Goal: Task Accomplishment & Management: Manage account settings

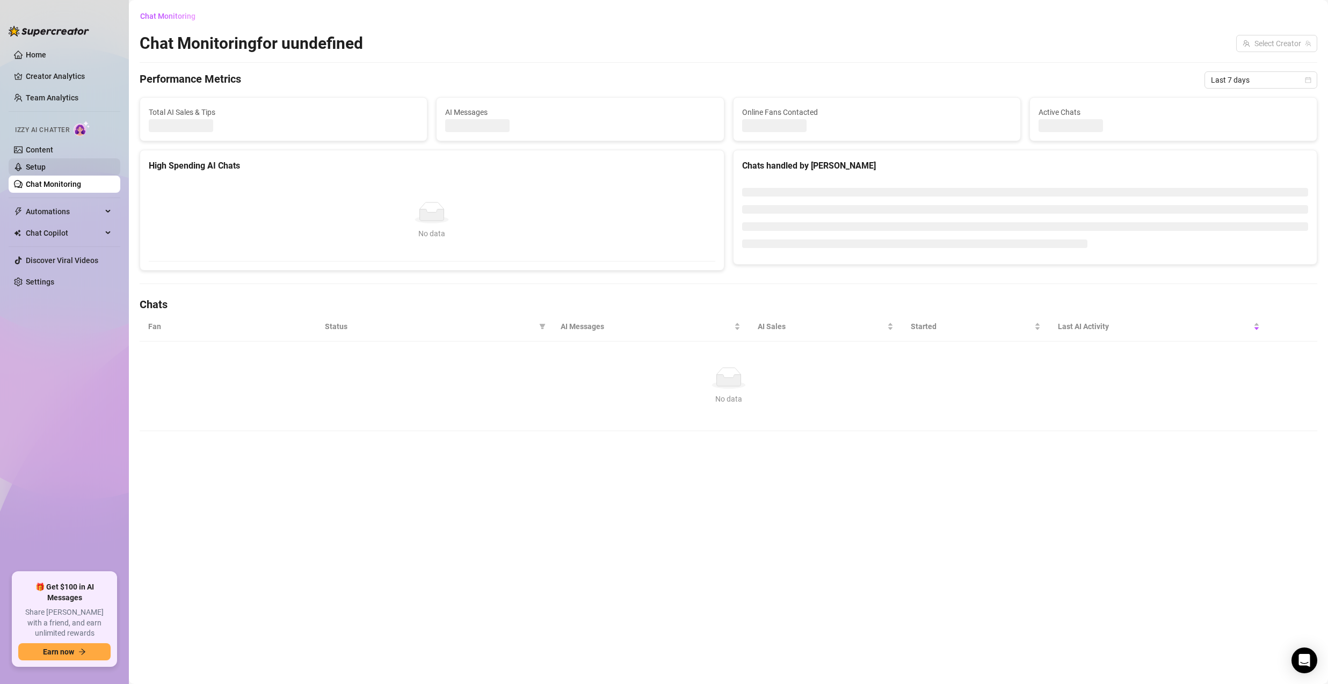
click at [46, 166] on link "Setup" at bounding box center [36, 167] width 20 height 9
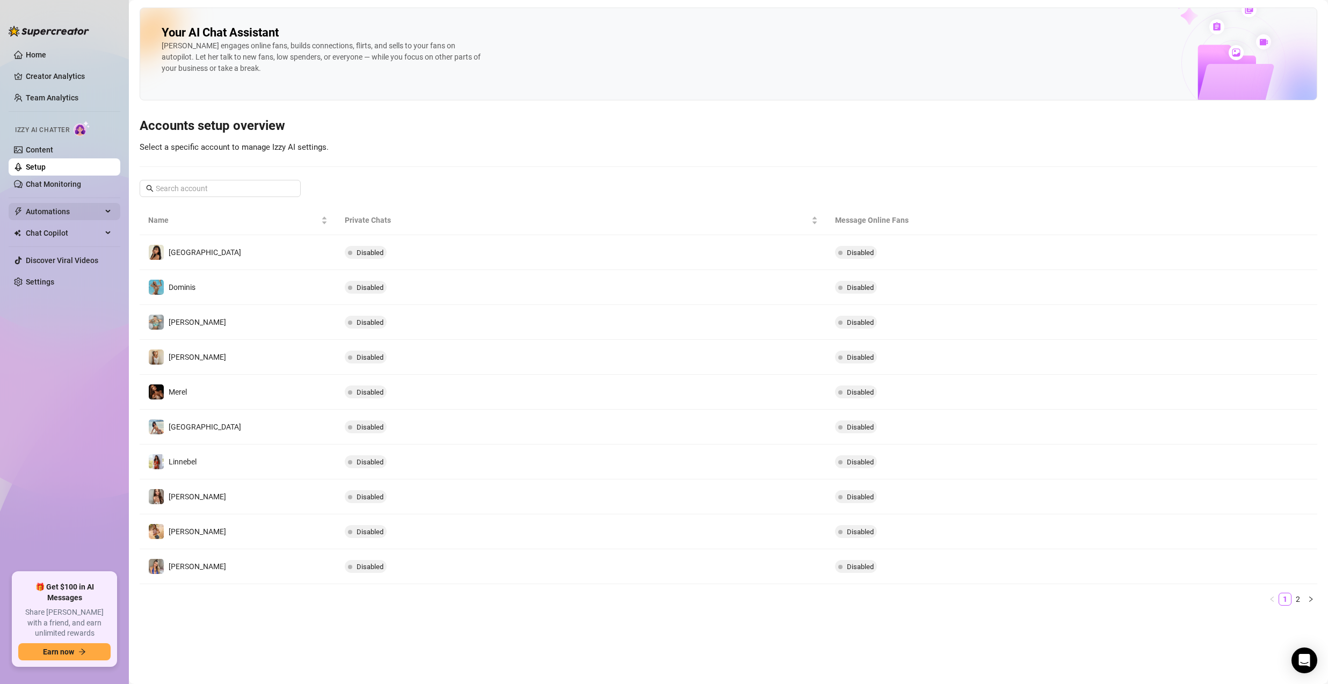
click at [77, 209] on span "Automations" at bounding box center [64, 211] width 76 height 17
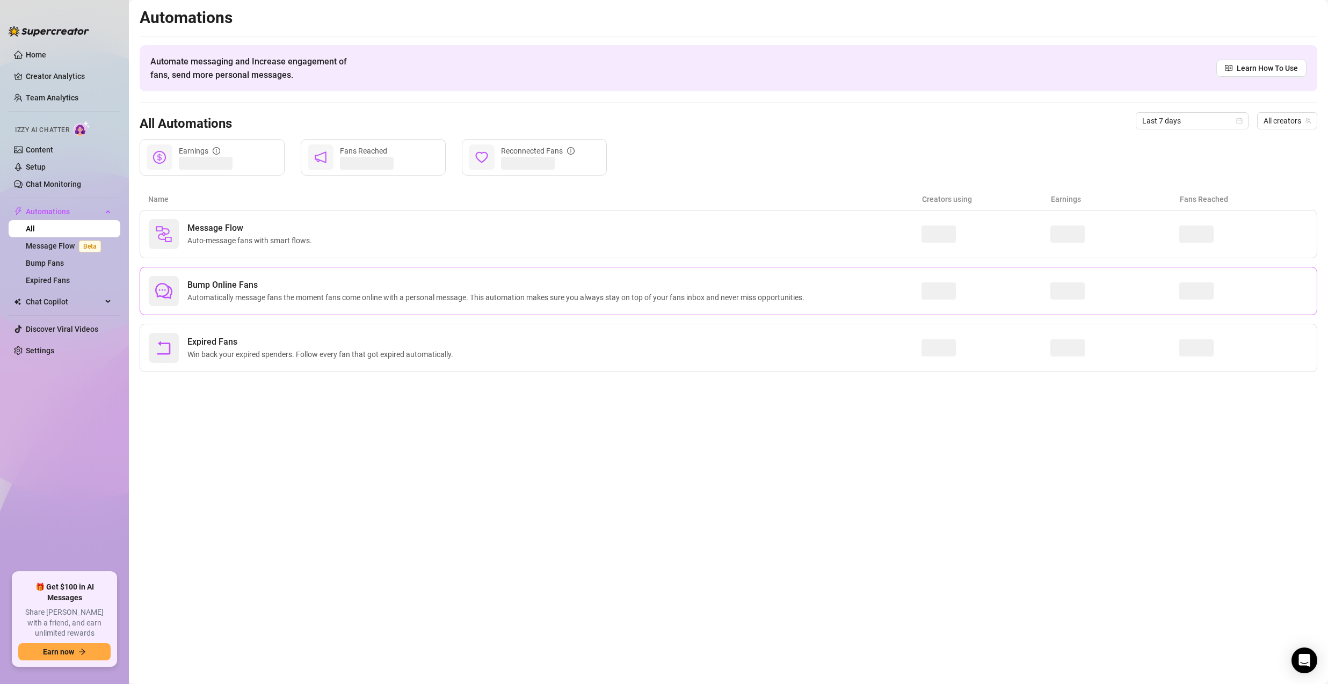
click at [242, 299] on span "Automatically message fans the moment fans come online with a personal message.…" at bounding box center [497, 298] width 621 height 12
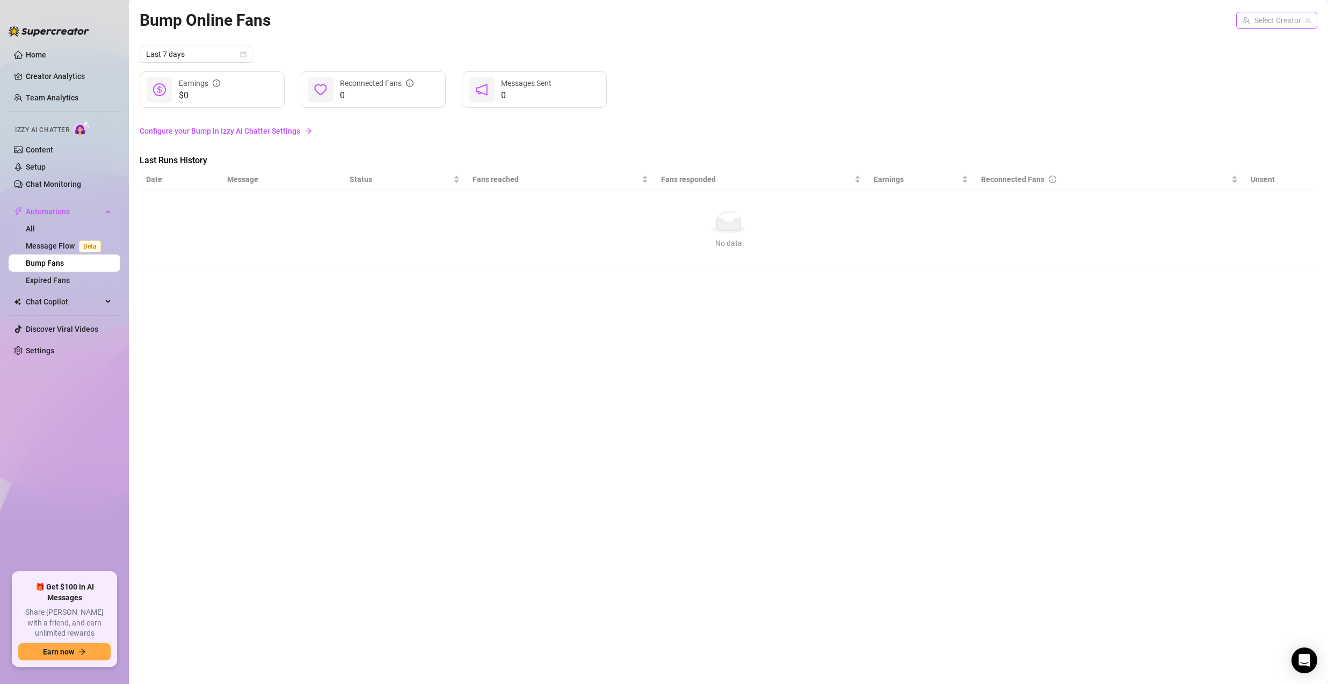
click at [1250, 27] on input "search" at bounding box center [1272, 20] width 59 height 16
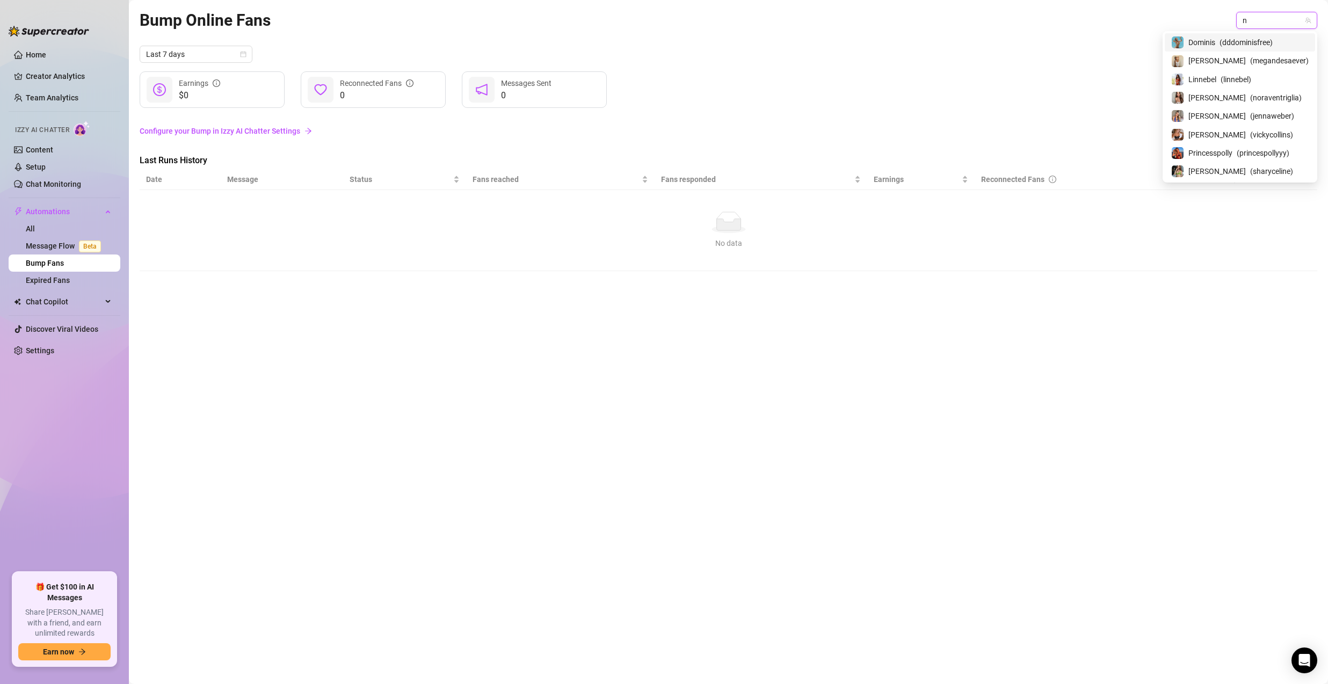
type input "no"
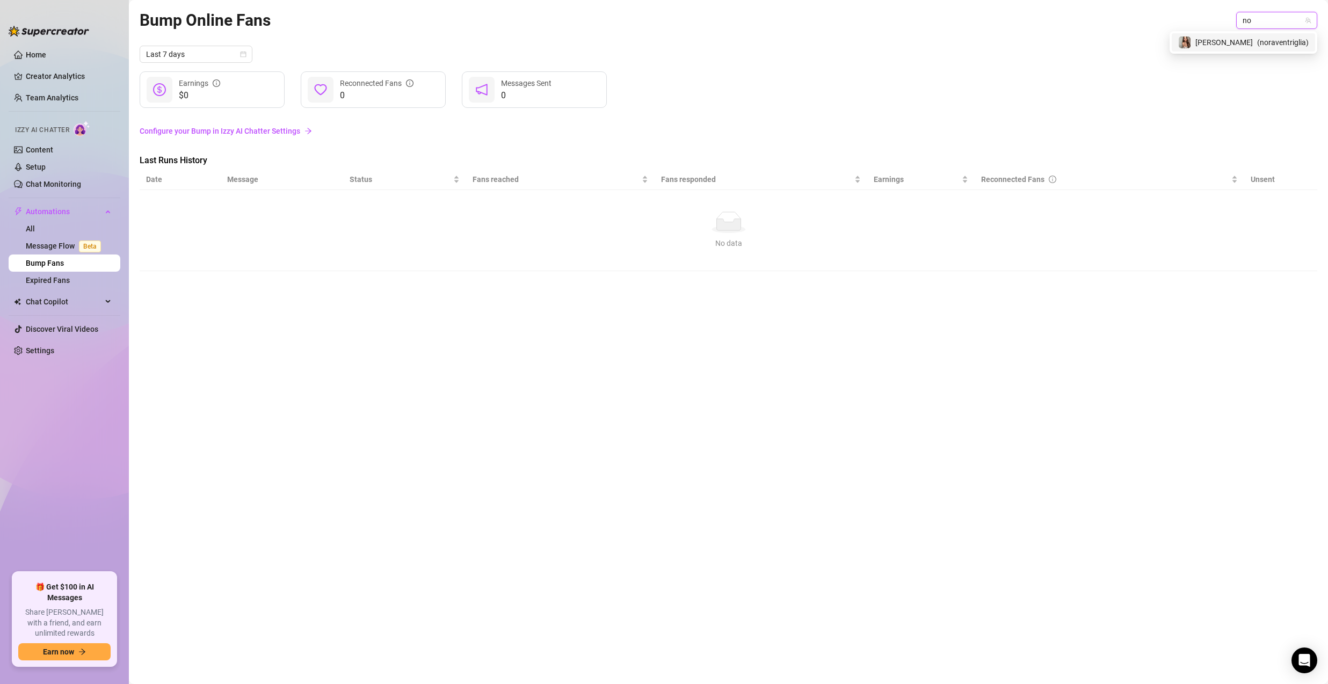
click at [1272, 43] on span "( noraventriglia )" at bounding box center [1283, 43] width 52 height 12
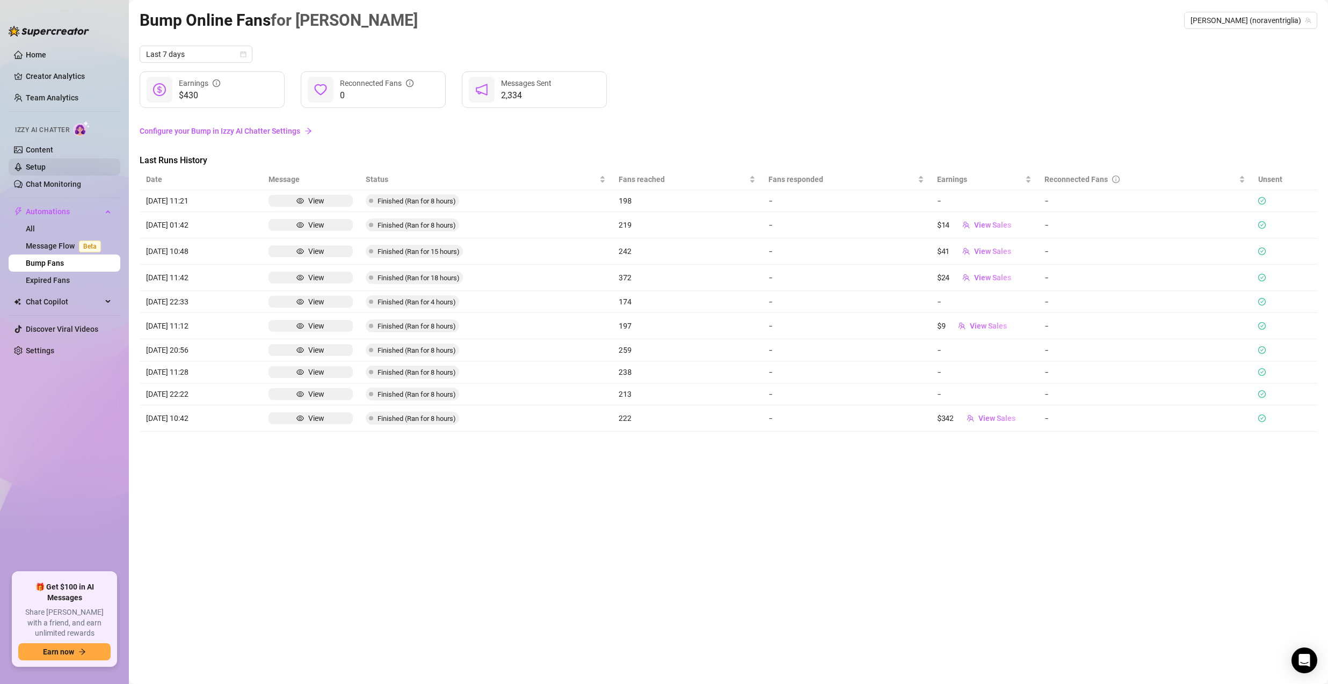
click at [46, 171] on link "Setup" at bounding box center [36, 167] width 20 height 9
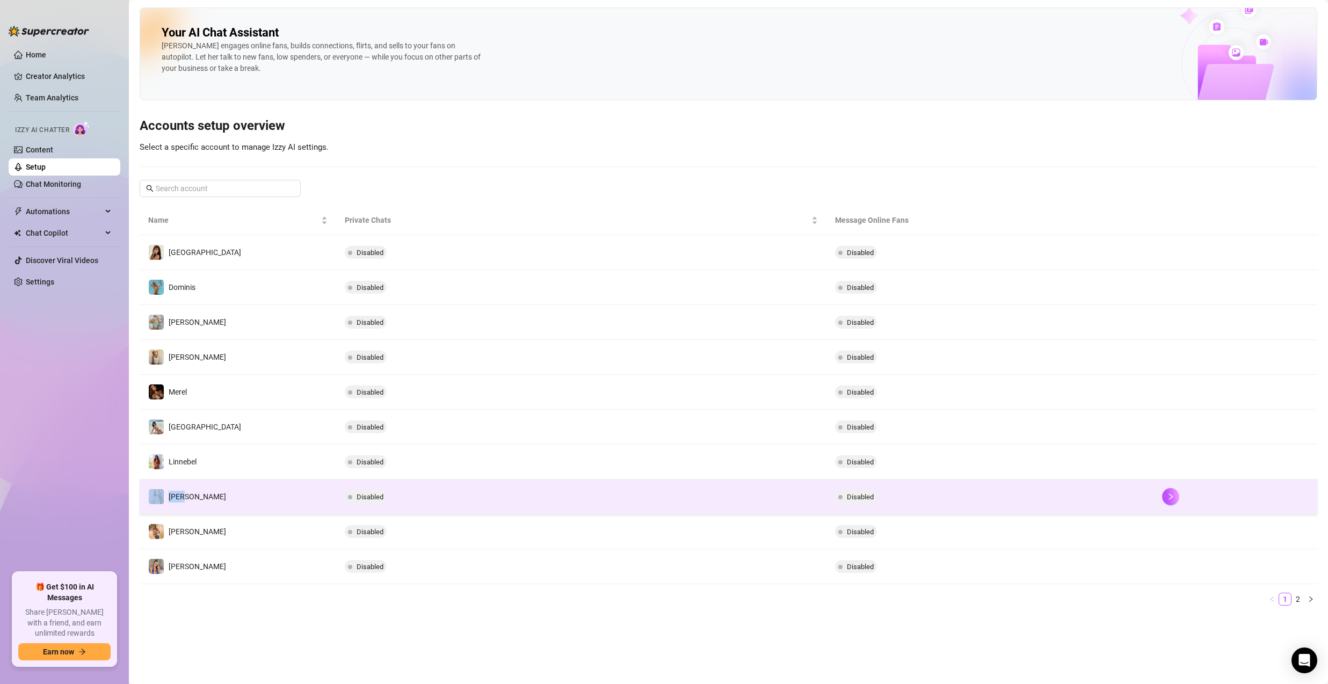
click at [286, 489] on td "[PERSON_NAME]" at bounding box center [238, 497] width 197 height 35
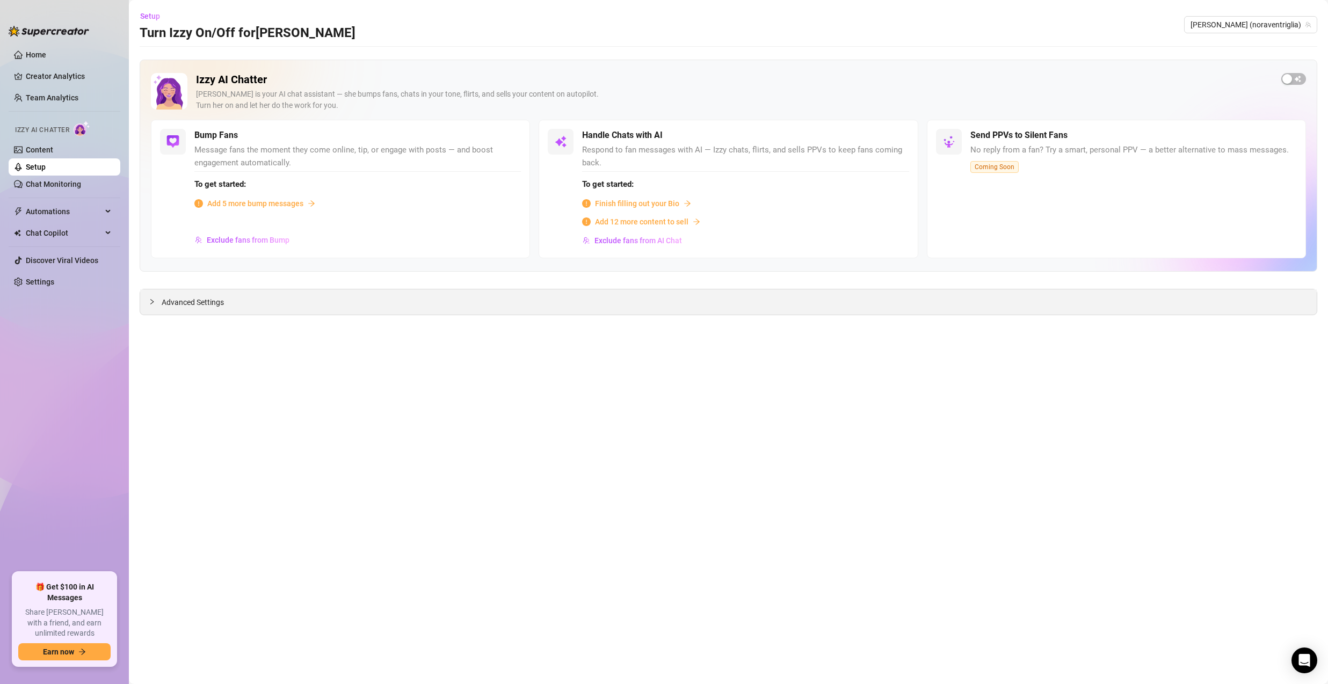
click at [200, 308] on div "Advanced Settings" at bounding box center [728, 301] width 1176 height 25
click at [200, 307] on span "Advanced Settings" at bounding box center [193, 302] width 62 height 12
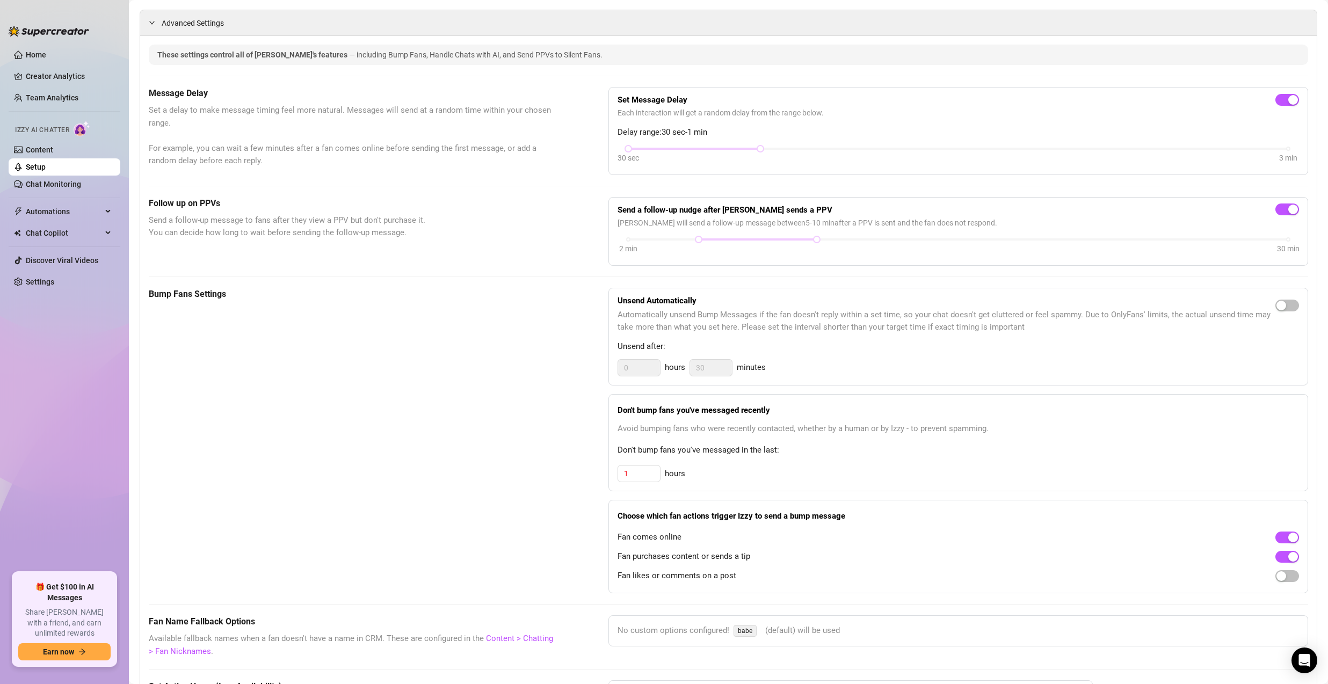
scroll to position [266, 0]
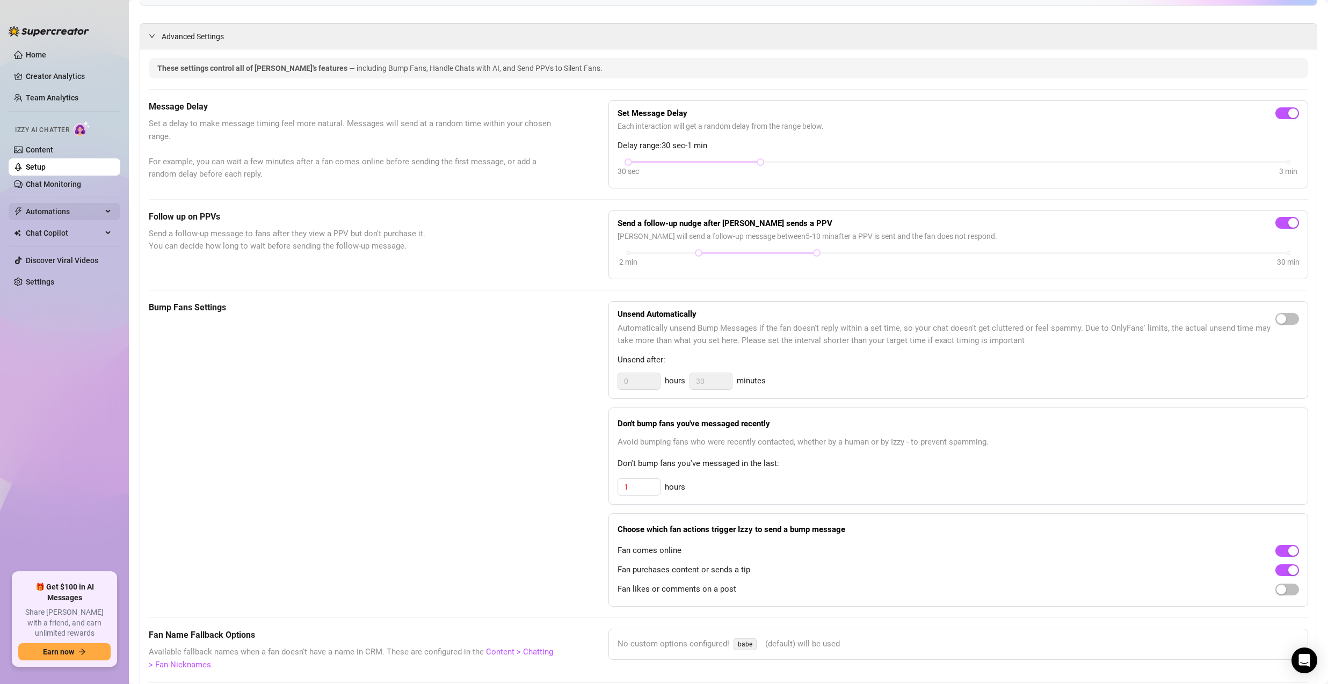
click at [69, 215] on span "Automations" at bounding box center [64, 211] width 76 height 17
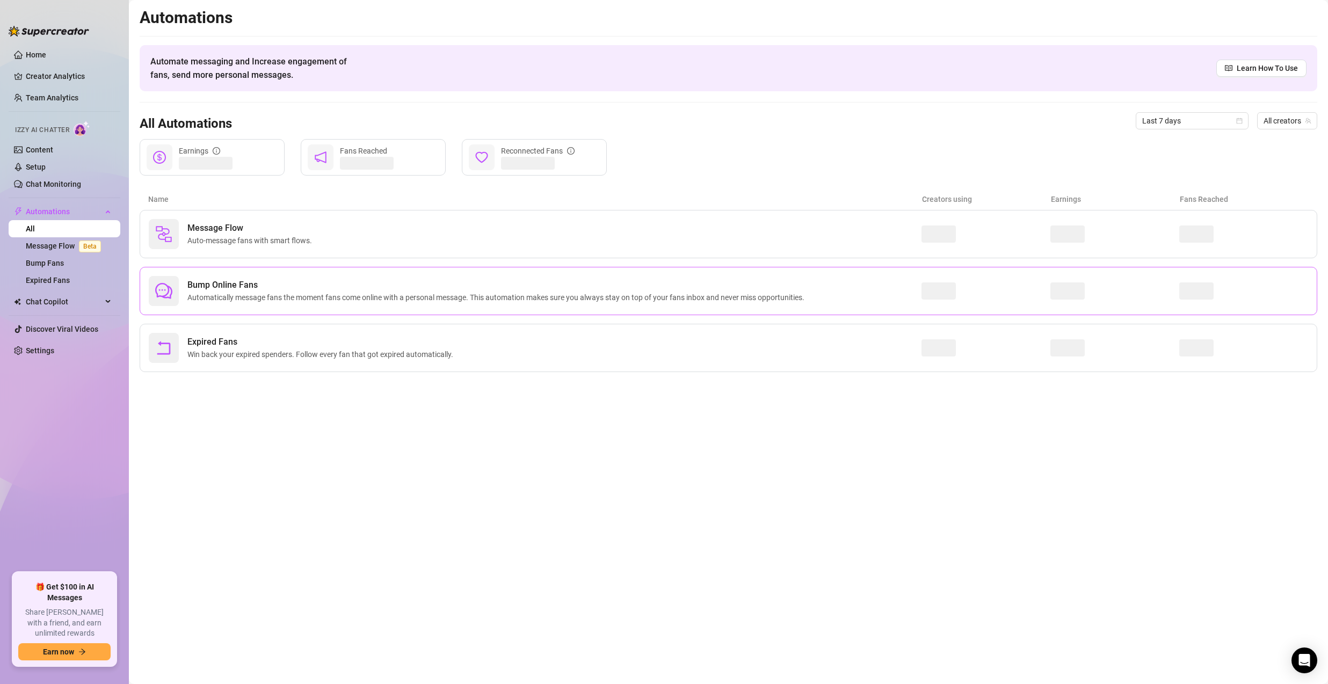
click at [199, 285] on span "Bump Online Fans" at bounding box center [497, 285] width 621 height 13
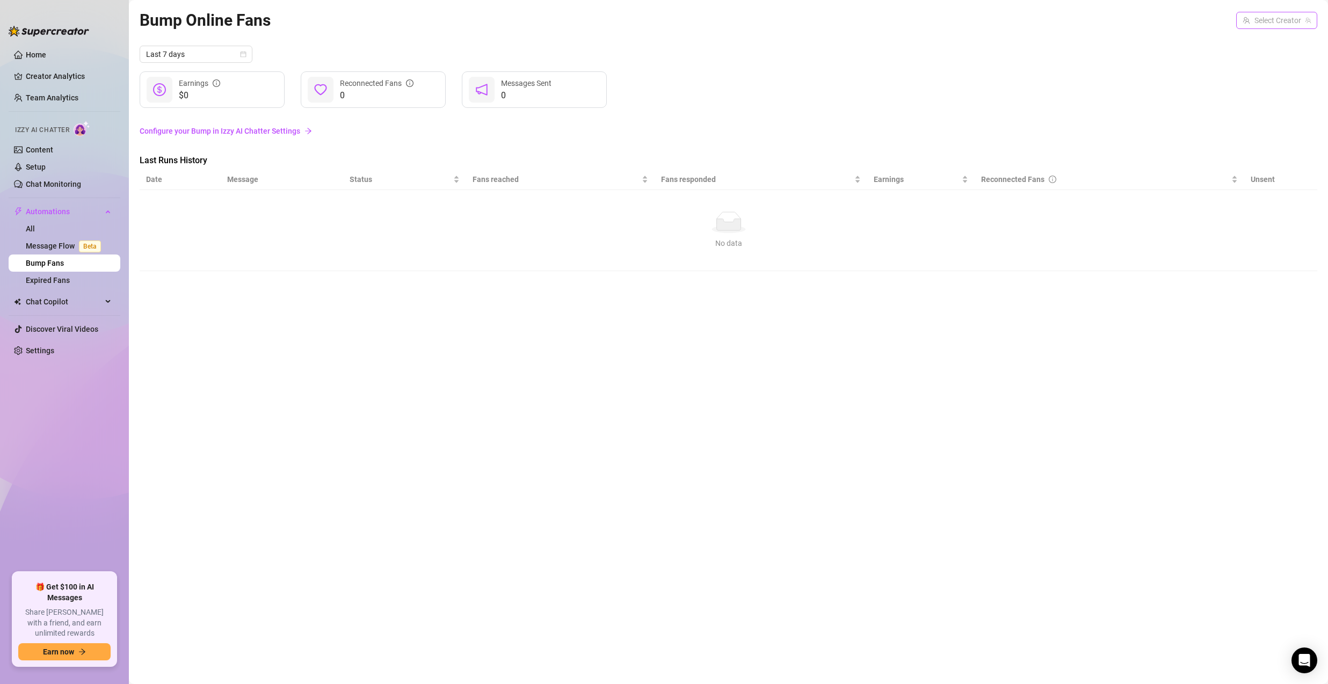
click at [1276, 25] on input "search" at bounding box center [1272, 20] width 59 height 16
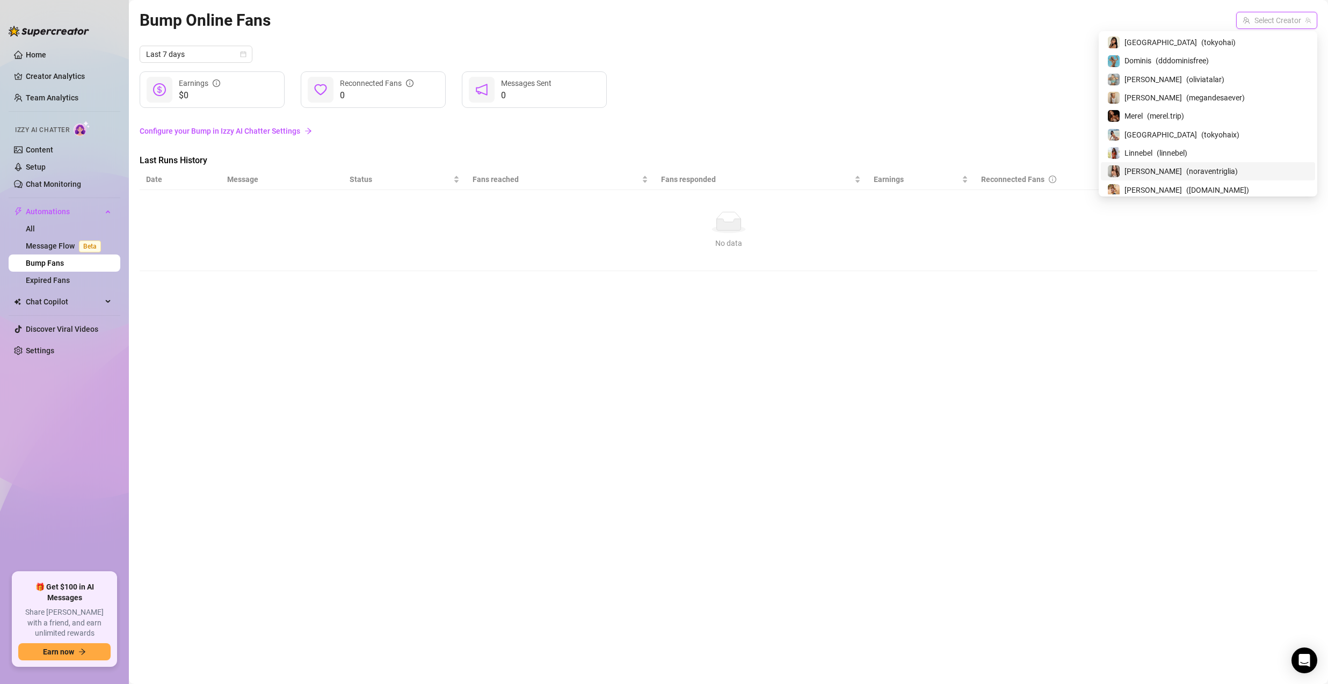
click at [1182, 171] on span "[PERSON_NAME]" at bounding box center [1152, 171] width 57 height 12
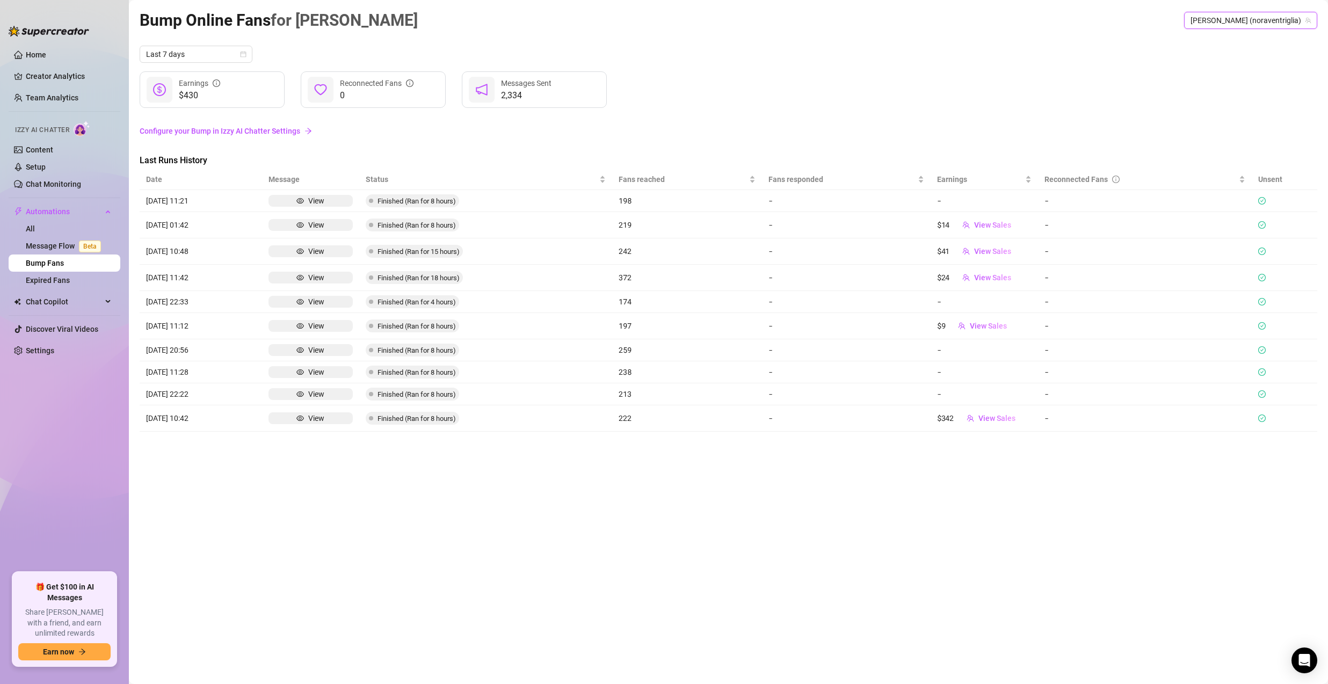
click at [308, 282] on div "View" at bounding box center [316, 278] width 16 height 12
click at [315, 250] on div "View" at bounding box center [316, 251] width 16 height 12
click at [37, 355] on link "Settings" at bounding box center [40, 350] width 28 height 9
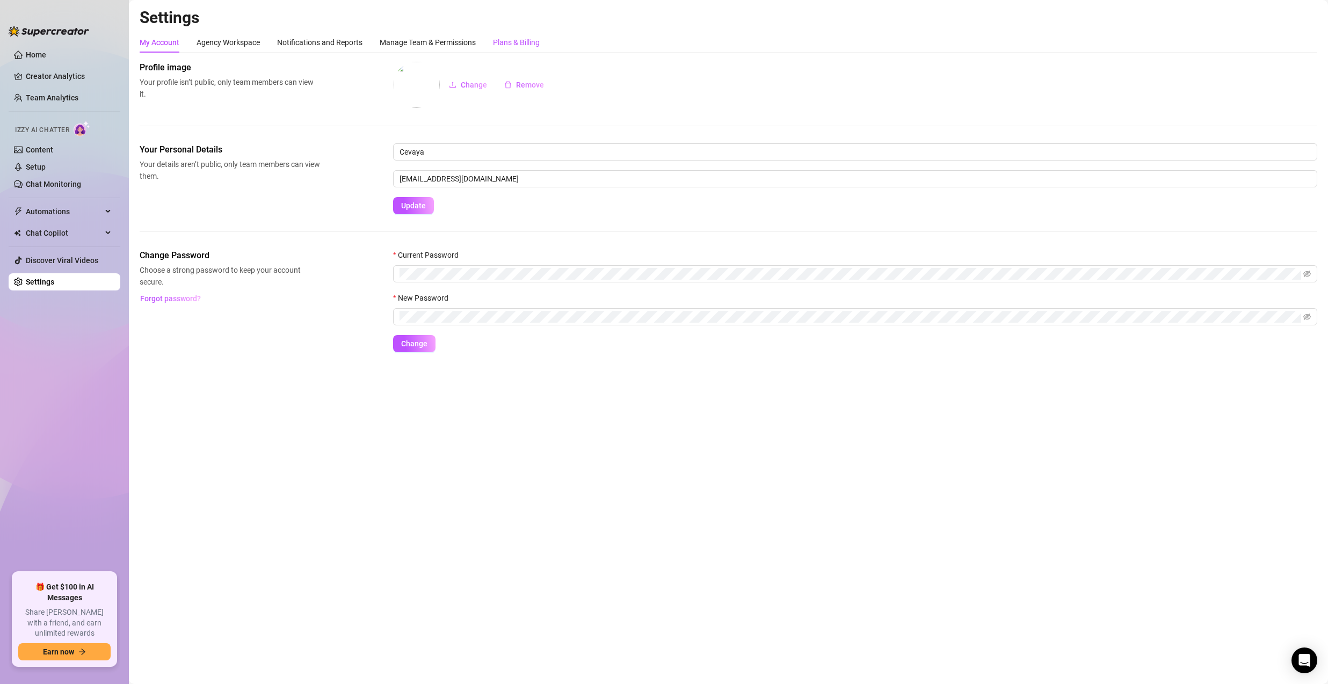
click at [509, 39] on div "Plans & Billing" at bounding box center [516, 43] width 47 height 12
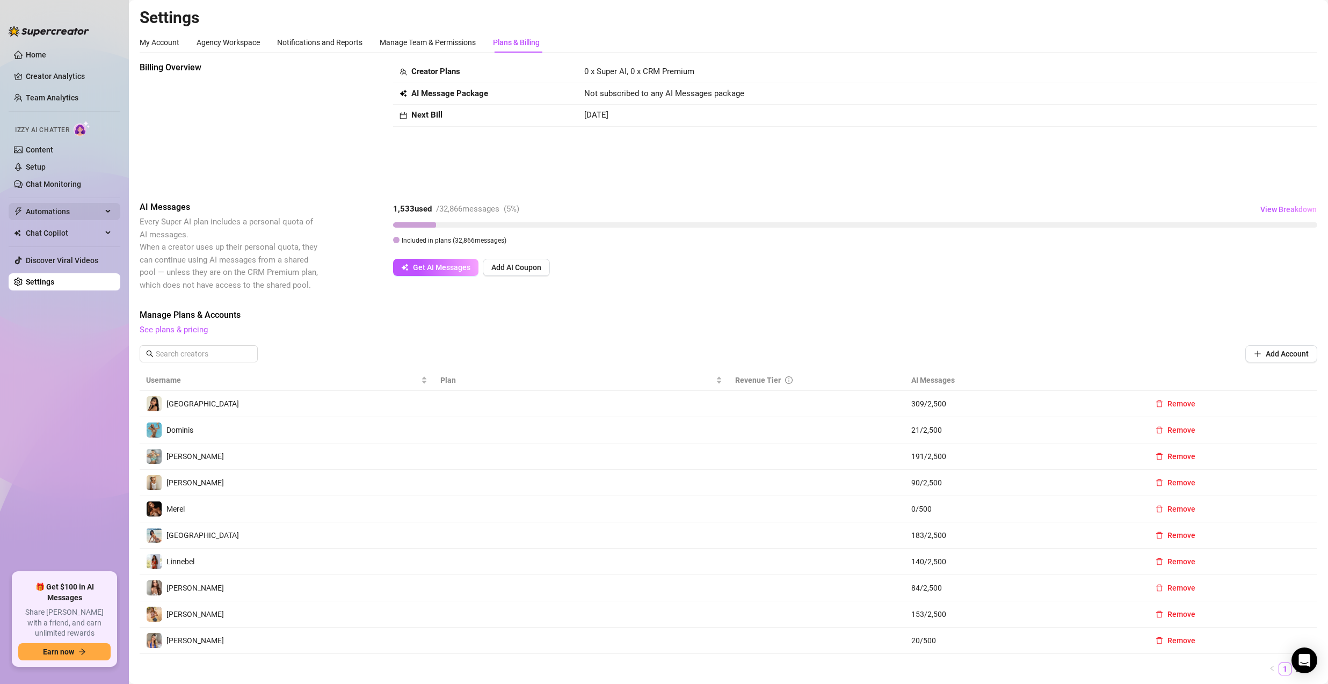
click at [74, 209] on span "Automations" at bounding box center [64, 211] width 76 height 17
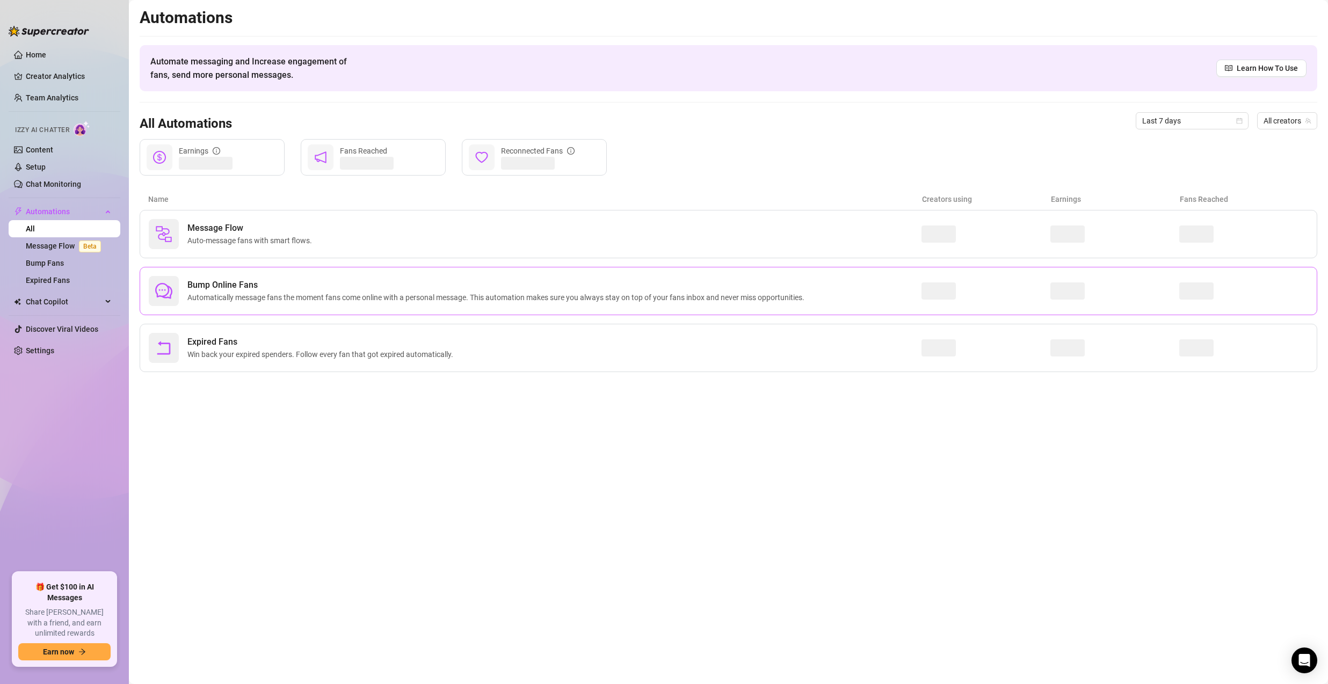
click at [202, 266] on div "Message Flow Auto-message fans with smart flows. Bump Online Fans Automatically…" at bounding box center [729, 291] width 1178 height 162
click at [209, 272] on div "Bump Online Fans Automatically message fans the moment fans come online with a …" at bounding box center [729, 291] width 1178 height 48
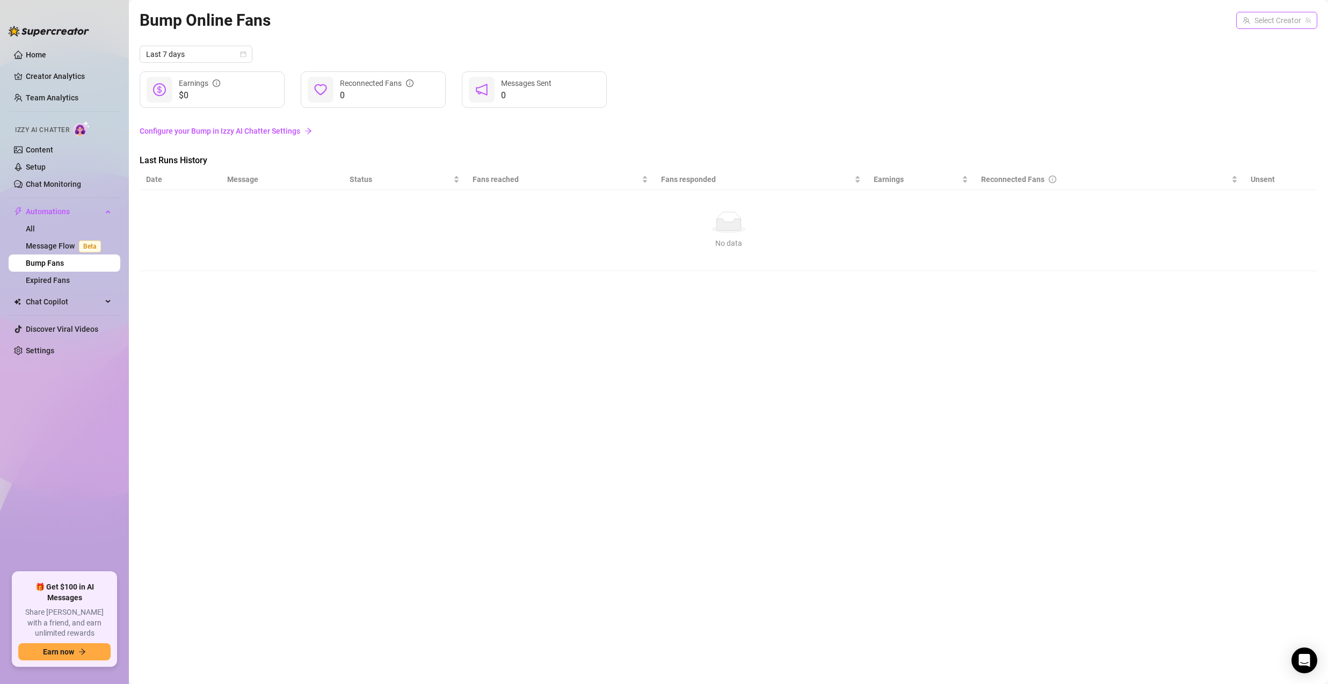
click at [1296, 19] on input "search" at bounding box center [1272, 20] width 59 height 16
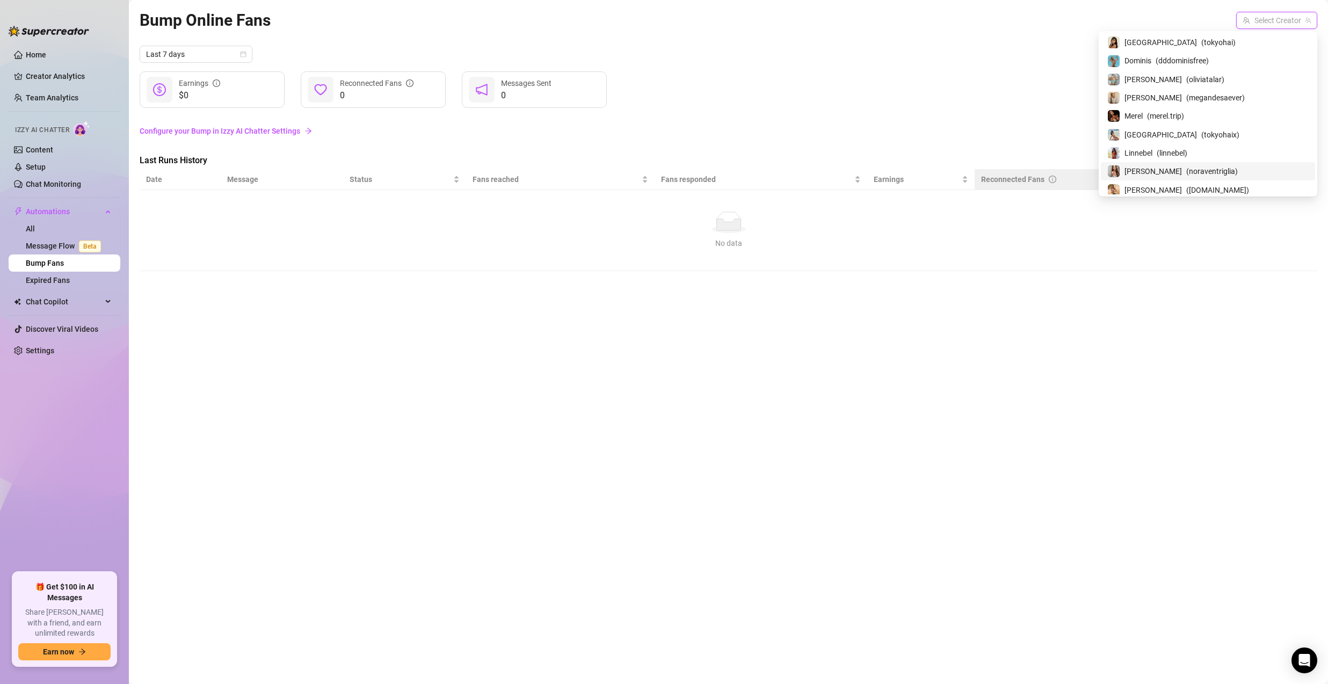
drag, startPoint x: 1242, startPoint y: 171, endPoint x: 1207, endPoint y: 179, distance: 35.8
click at [1238, 172] on span "( noraventriglia )" at bounding box center [1212, 171] width 52 height 12
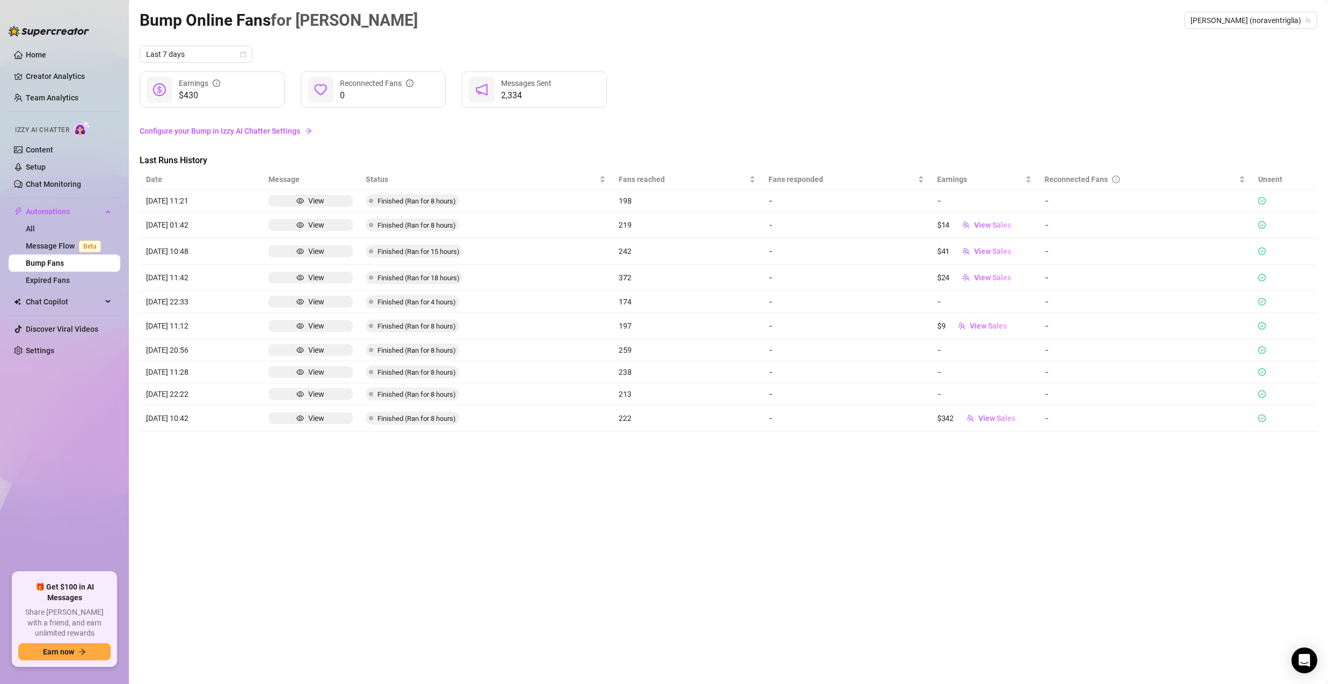
click at [1260, 281] on icon "check-circle" at bounding box center [1262, 278] width 8 height 8
click at [1262, 279] on icon "check-circle" at bounding box center [1262, 278] width 8 height 8
